Goal: Task Accomplishment & Management: Complete application form

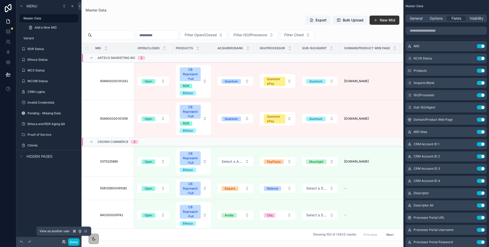
click at [64, 242] on icon at bounding box center [63, 242] width 2 height 1
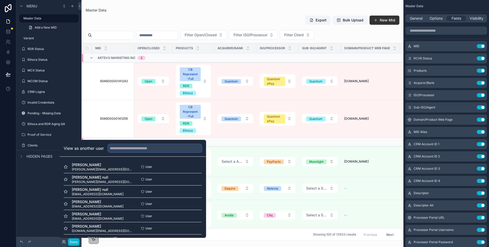
click at [137, 148] on input "text" at bounding box center [155, 148] width 94 height 8
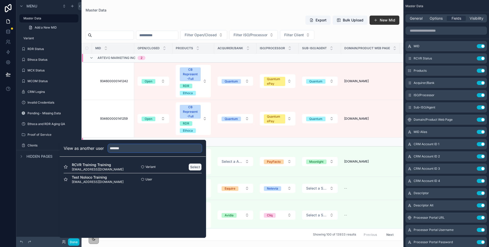
type input "*******"
click at [193, 168] on button "Select" at bounding box center [195, 166] width 13 height 7
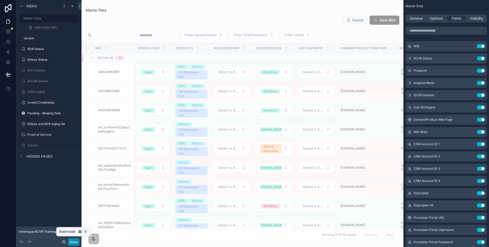
click at [74, 243] on button "Done" at bounding box center [73, 241] width 11 height 7
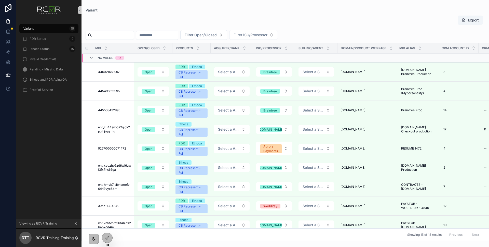
click at [472, 243] on div "Variant Export Filter Open/Closed Filter ISO/Processor MID Open/Closed Products…" at bounding box center [286, 123] width 408 height 247
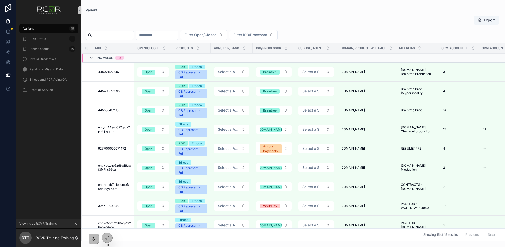
scroll to position [0, 0]
click at [108, 227] on icon at bounding box center [107, 227] width 2 height 1
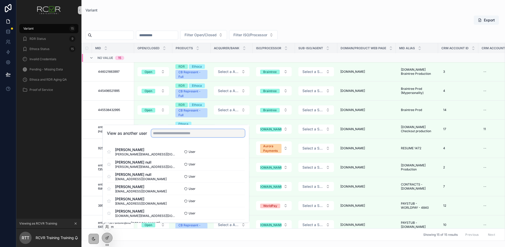
click at [162, 133] on input "text" at bounding box center [198, 133] width 94 height 8
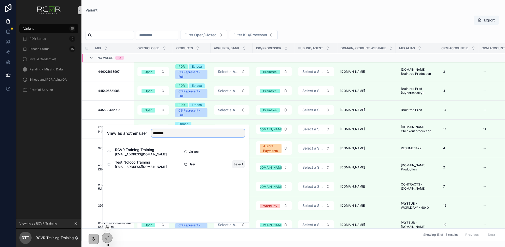
type input "********"
click at [238, 164] on button "Select" at bounding box center [238, 163] width 13 height 7
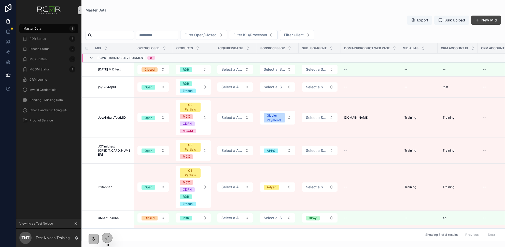
click at [478, 22] on button "New Mid" at bounding box center [487, 20] width 30 height 9
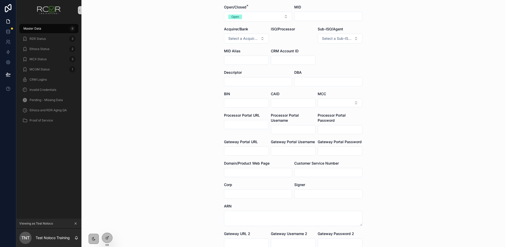
scroll to position [26, 0]
click at [55, 40] on div "RDR Status 3" at bounding box center [48, 39] width 53 height 8
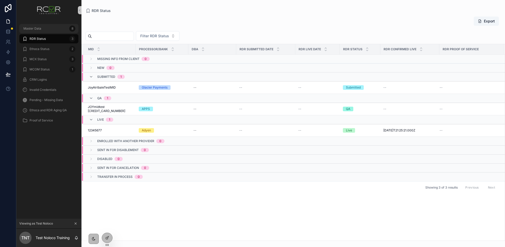
click at [63, 28] on div "Master Data 8" at bounding box center [48, 28] width 53 height 8
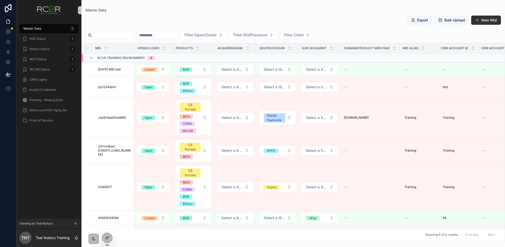
click at [447, 23] on button "Bulk Upload" at bounding box center [452, 20] width 35 height 9
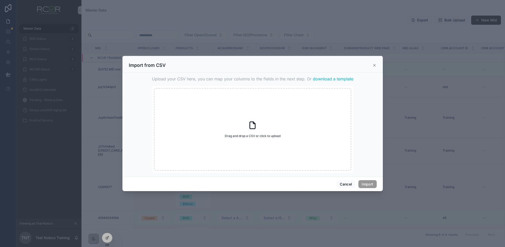
click at [374, 65] on icon "scrollable content" at bounding box center [375, 65] width 4 height 4
